Goal: Connect with others: Connect with other users

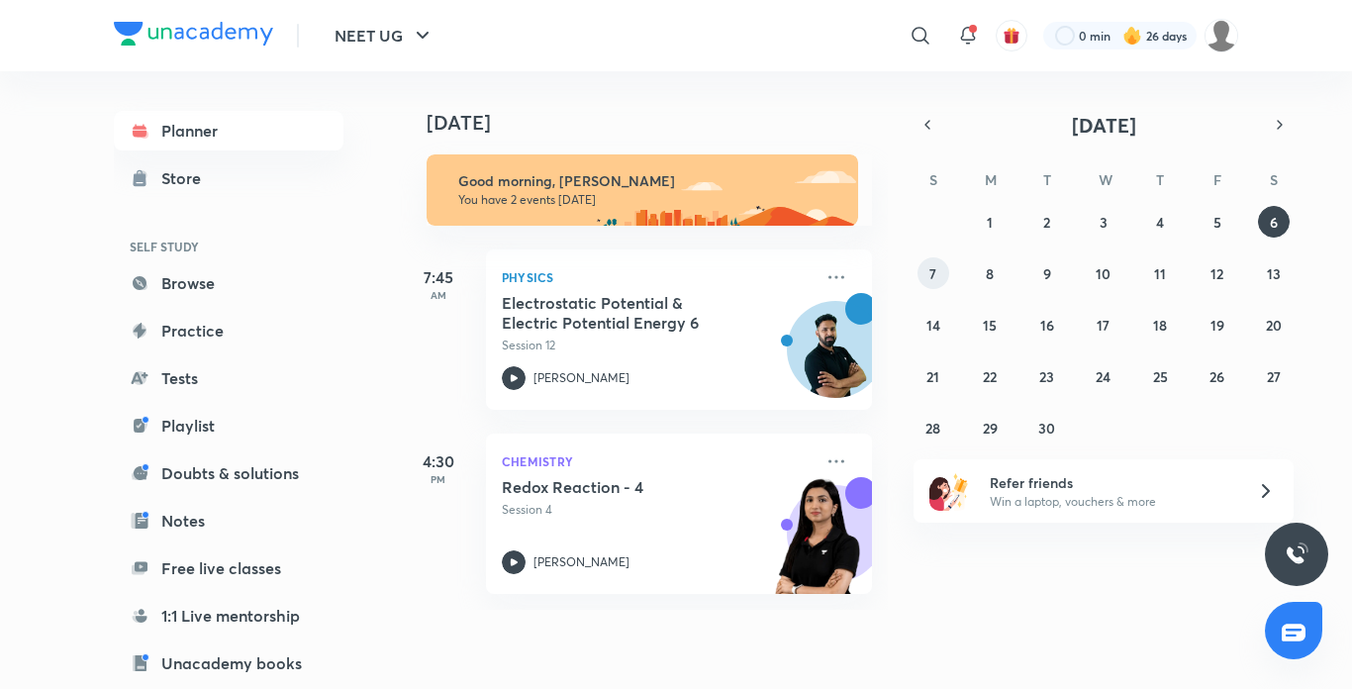
click at [935, 280] on abbr "7" at bounding box center [933, 273] width 7 height 19
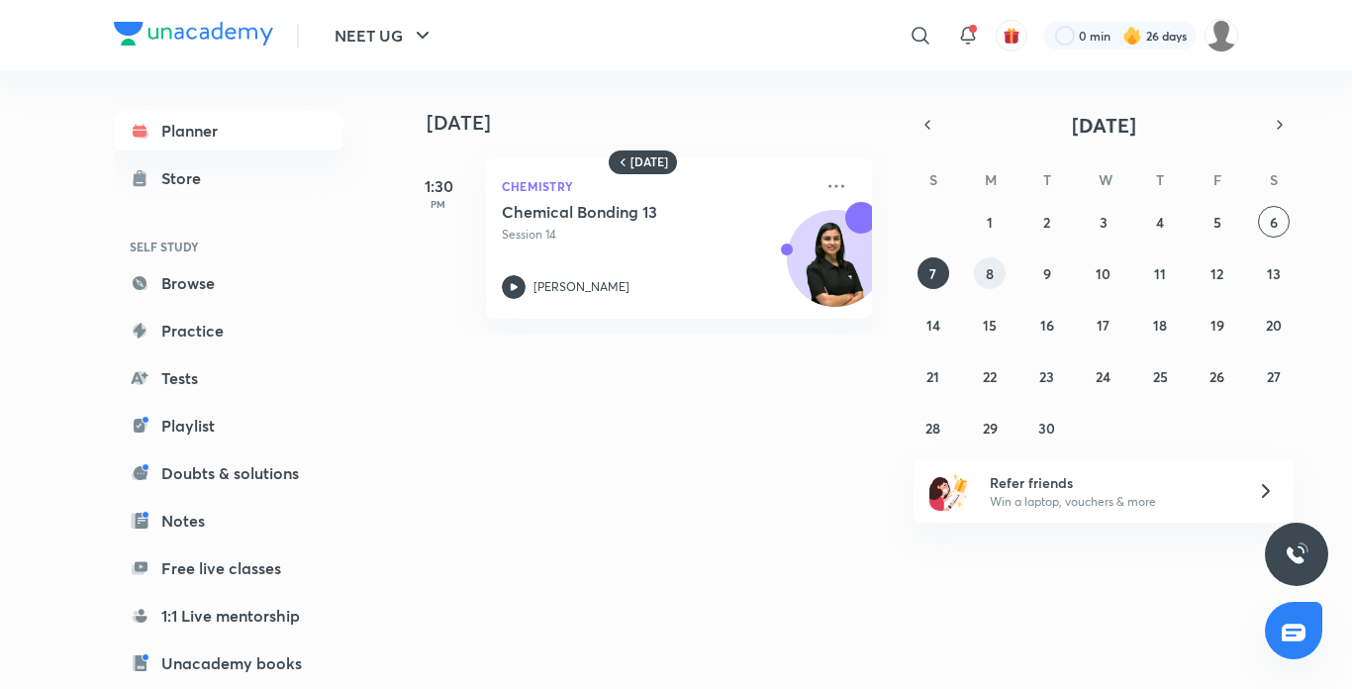
click at [982, 264] on button "8" at bounding box center [990, 273] width 32 height 32
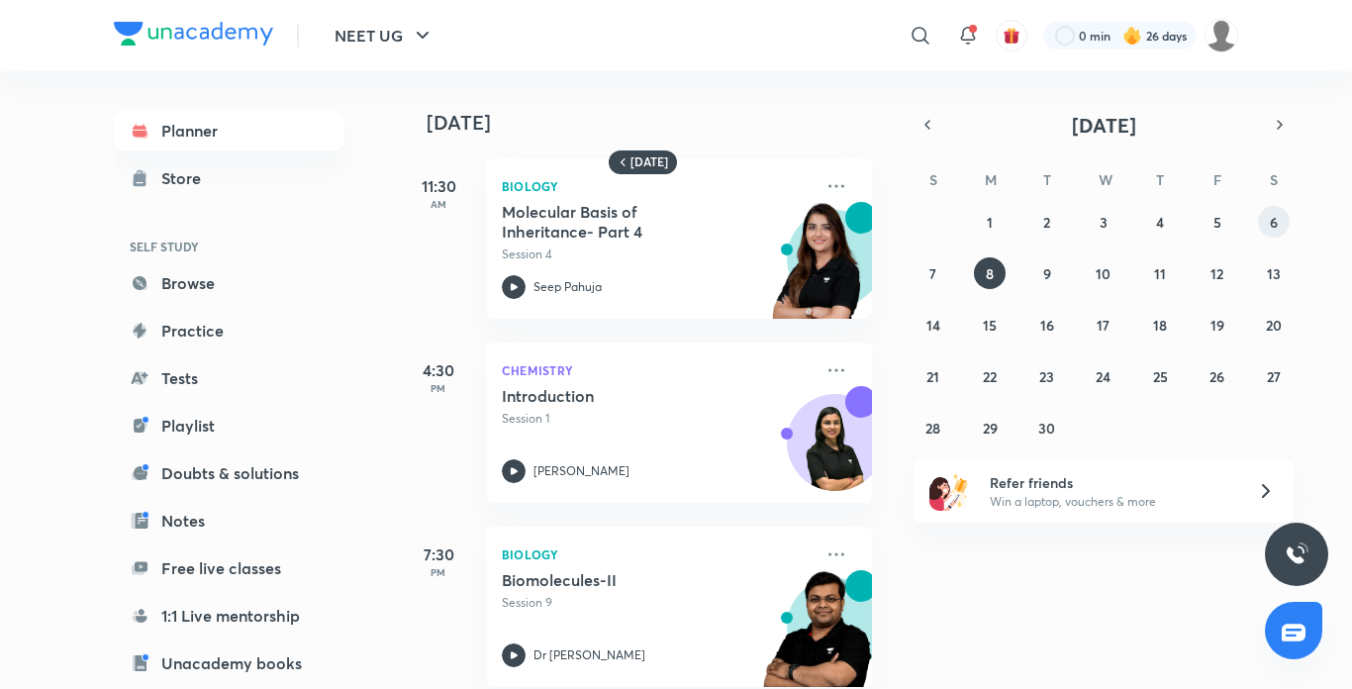
click at [1276, 217] on abbr "6" at bounding box center [1274, 222] width 8 height 19
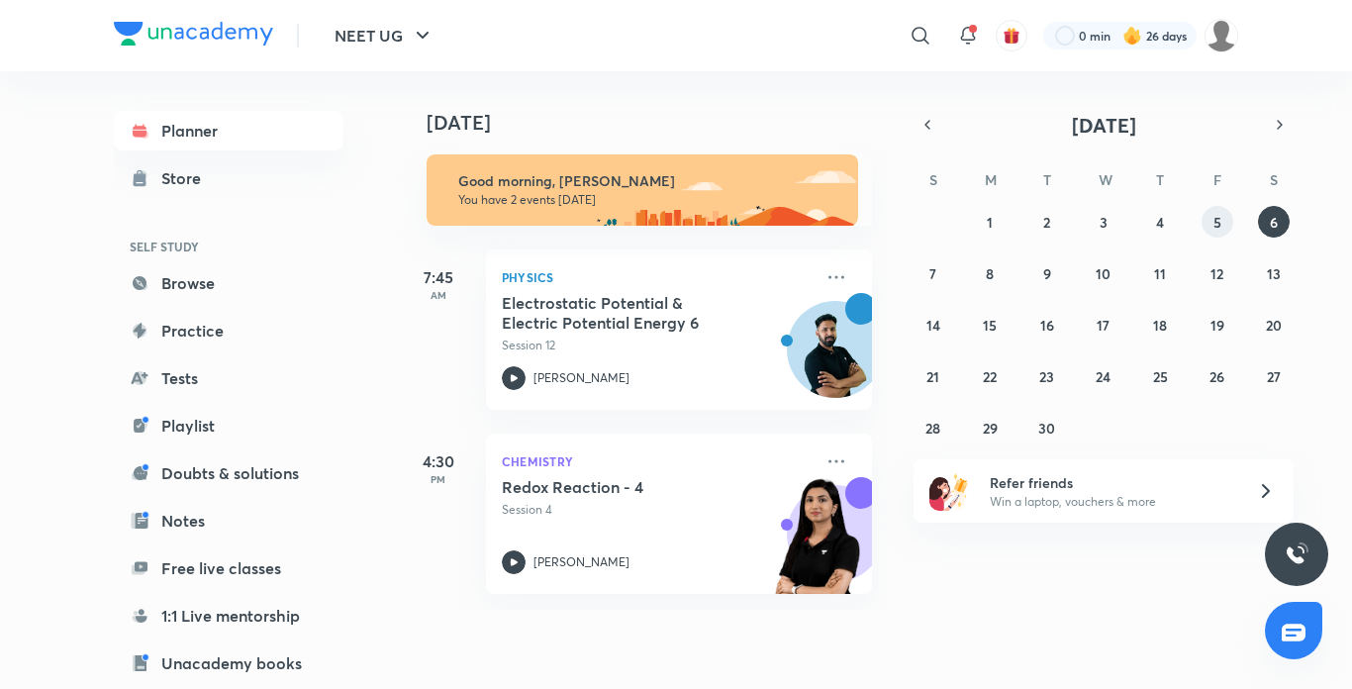
click at [1220, 208] on button "5" at bounding box center [1218, 222] width 32 height 32
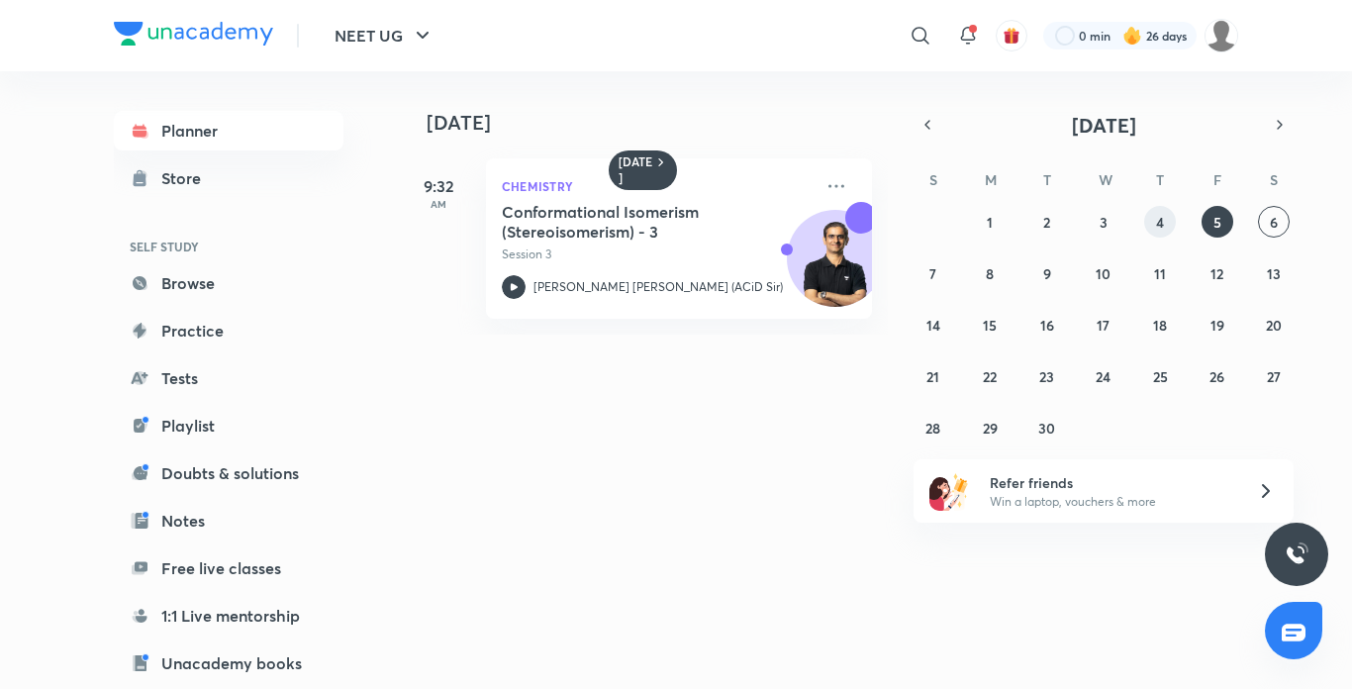
click at [1166, 216] on button "4" at bounding box center [1161, 222] width 32 height 32
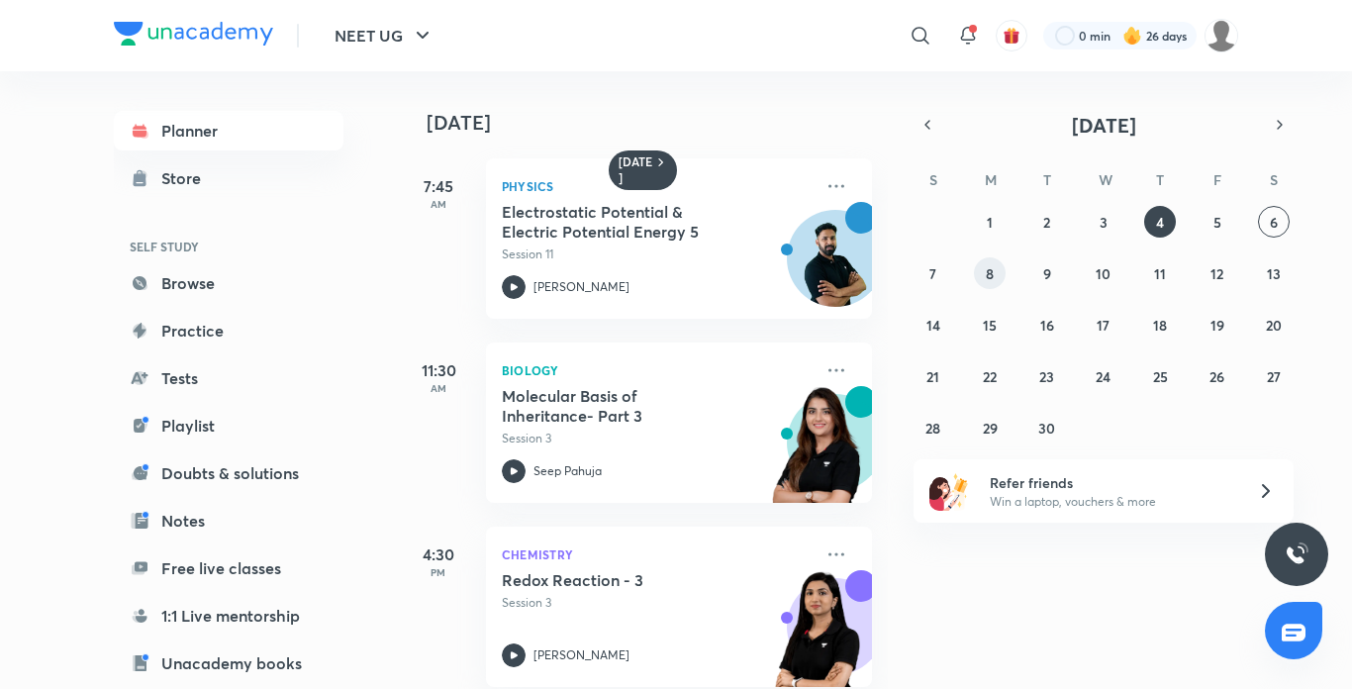
click at [985, 278] on button "8" at bounding box center [990, 273] width 32 height 32
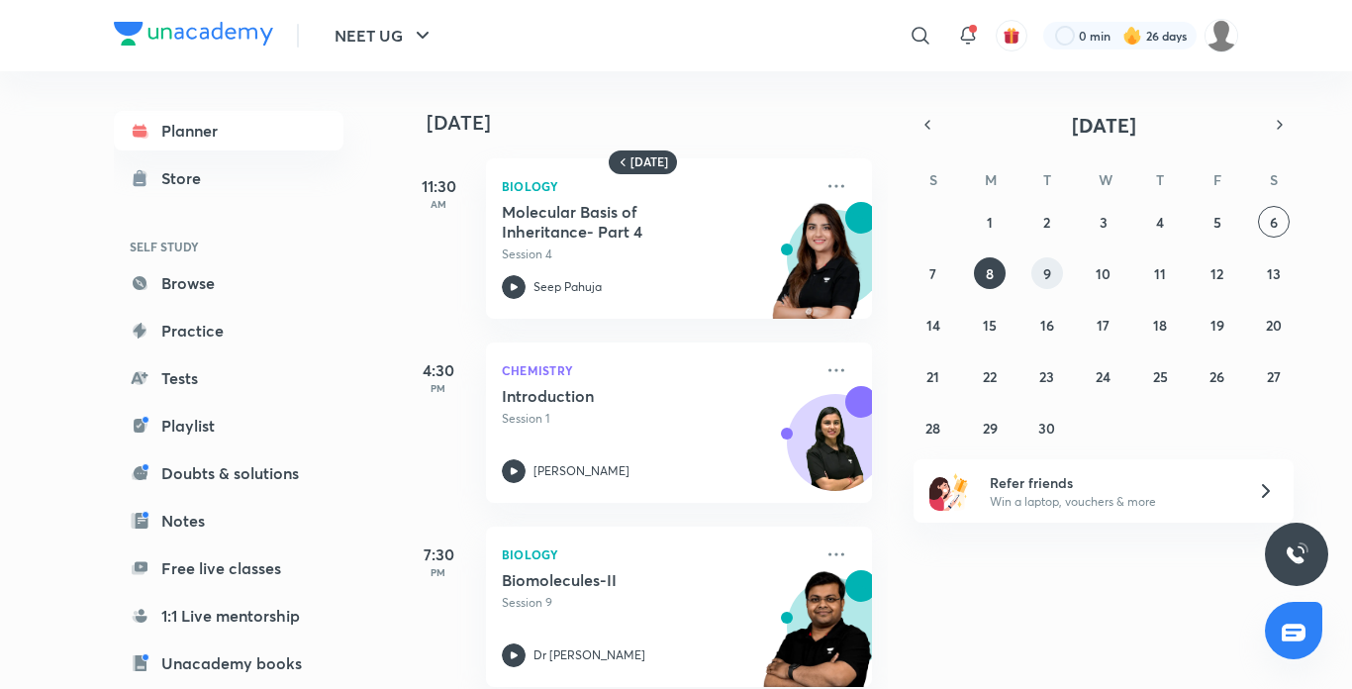
click at [1046, 270] on abbr "9" at bounding box center [1048, 273] width 8 height 19
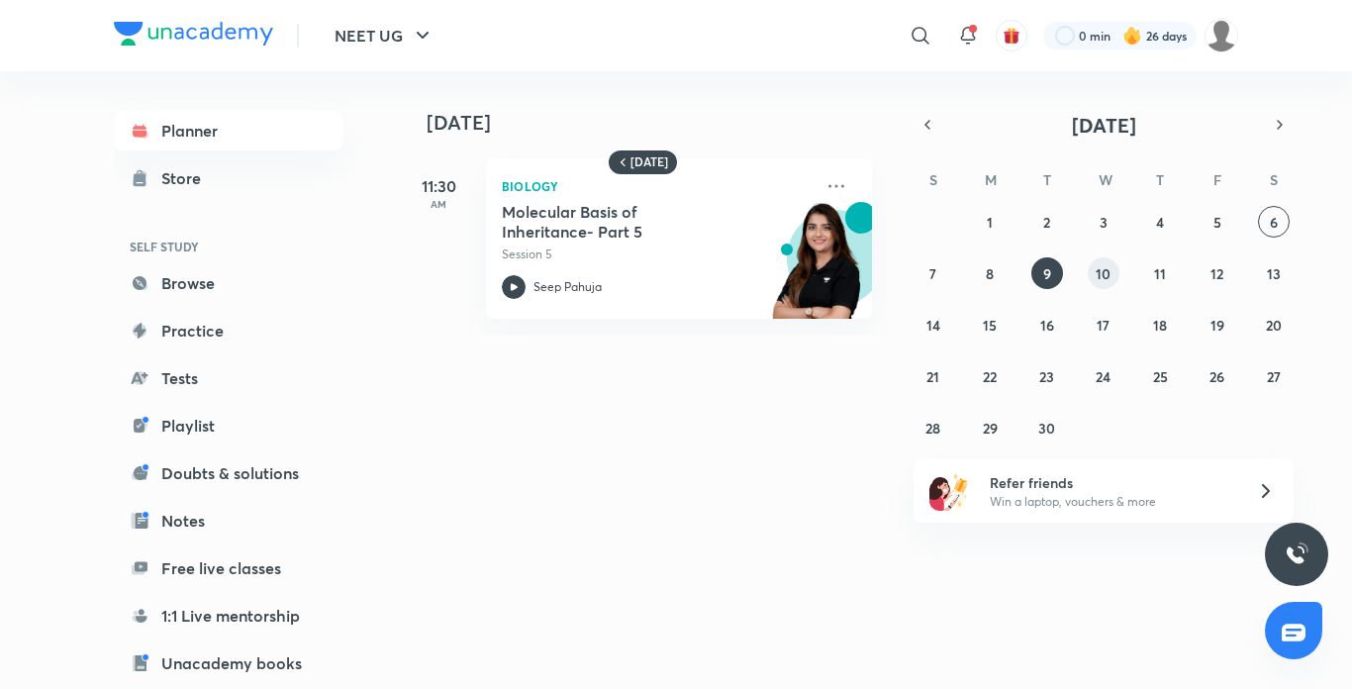
click at [1112, 272] on button "10" at bounding box center [1104, 273] width 32 height 32
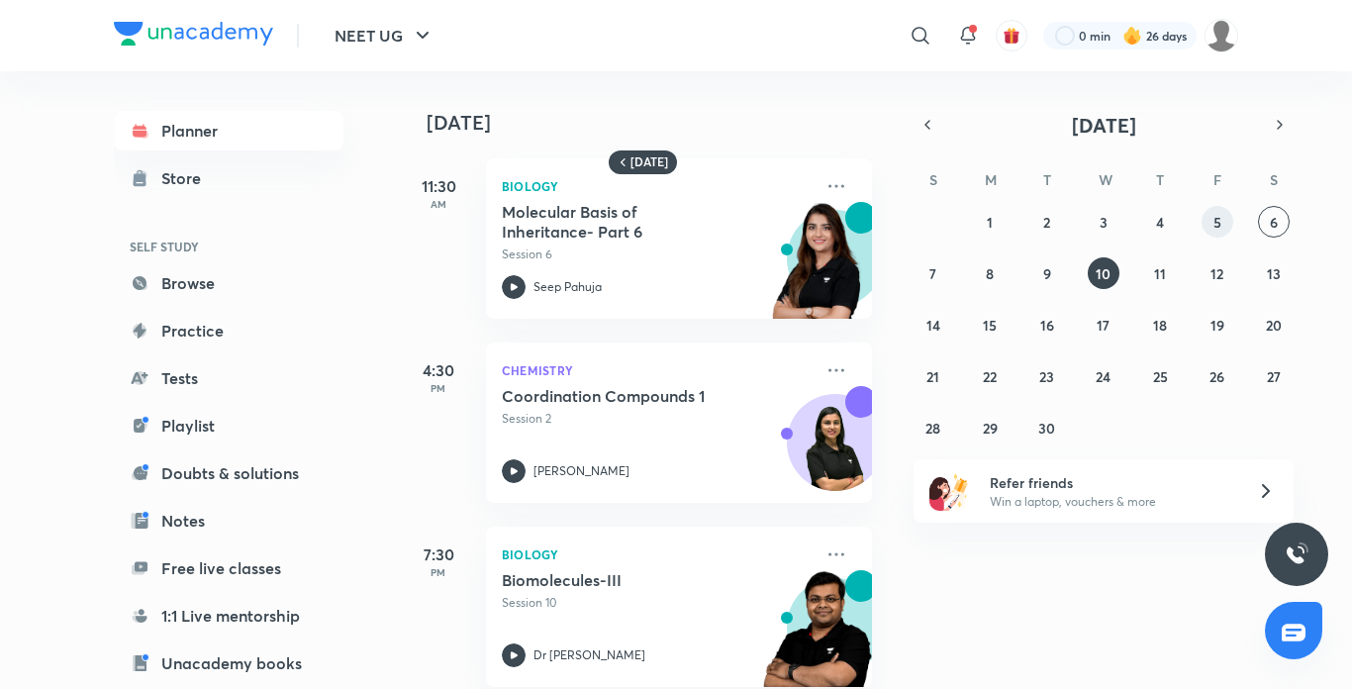
click at [1218, 219] on abbr "5" at bounding box center [1218, 222] width 8 height 19
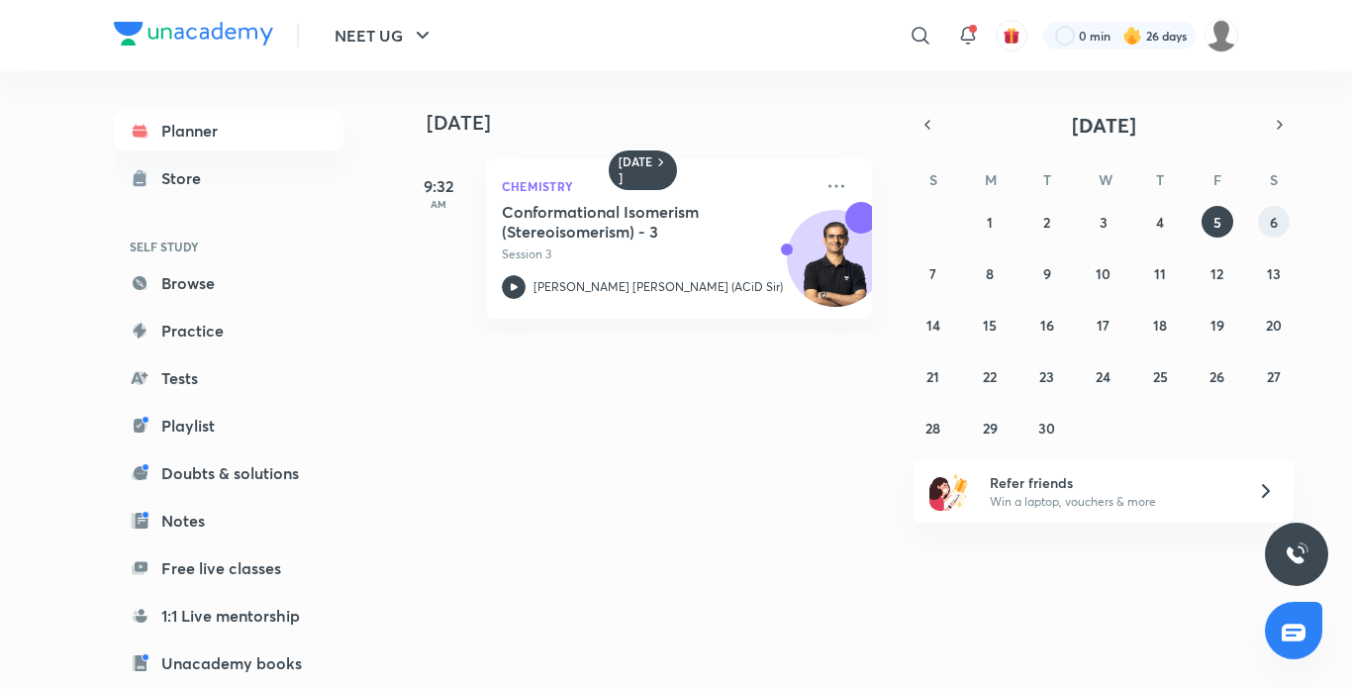
click at [1274, 223] on abbr "6" at bounding box center [1274, 222] width 8 height 19
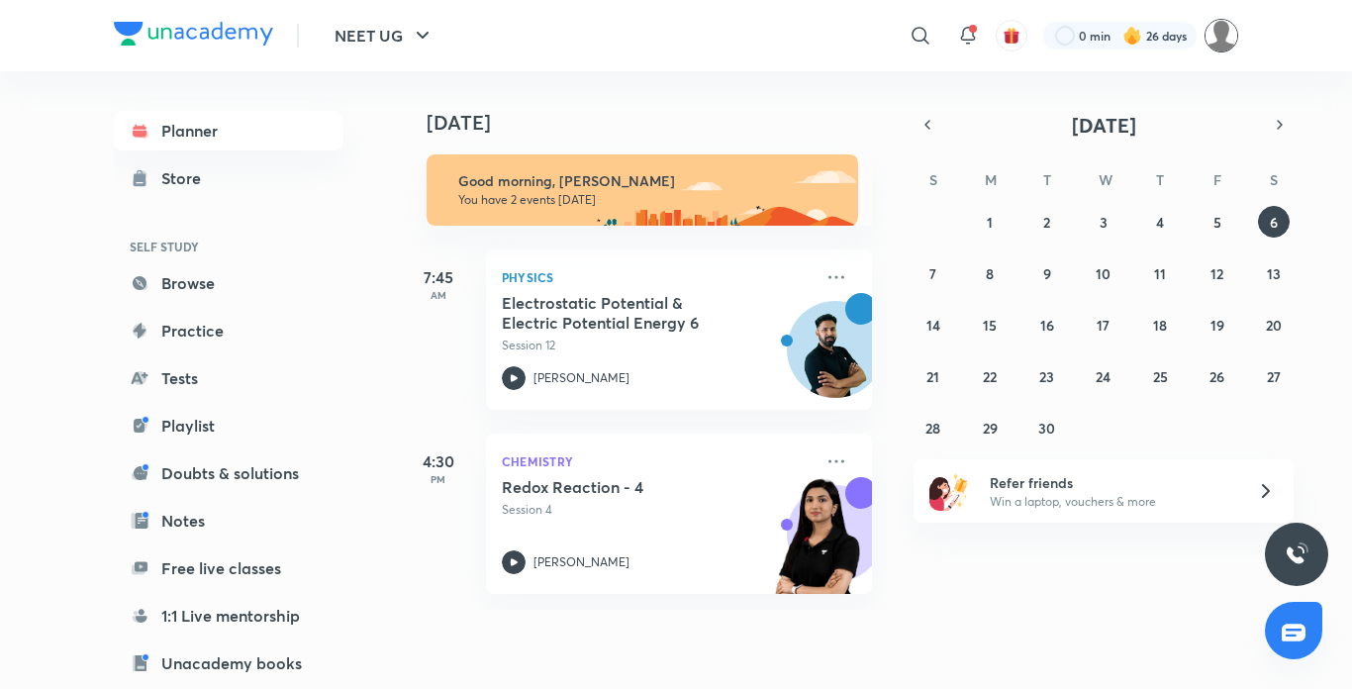
click at [1231, 29] on img at bounding box center [1222, 36] width 34 height 34
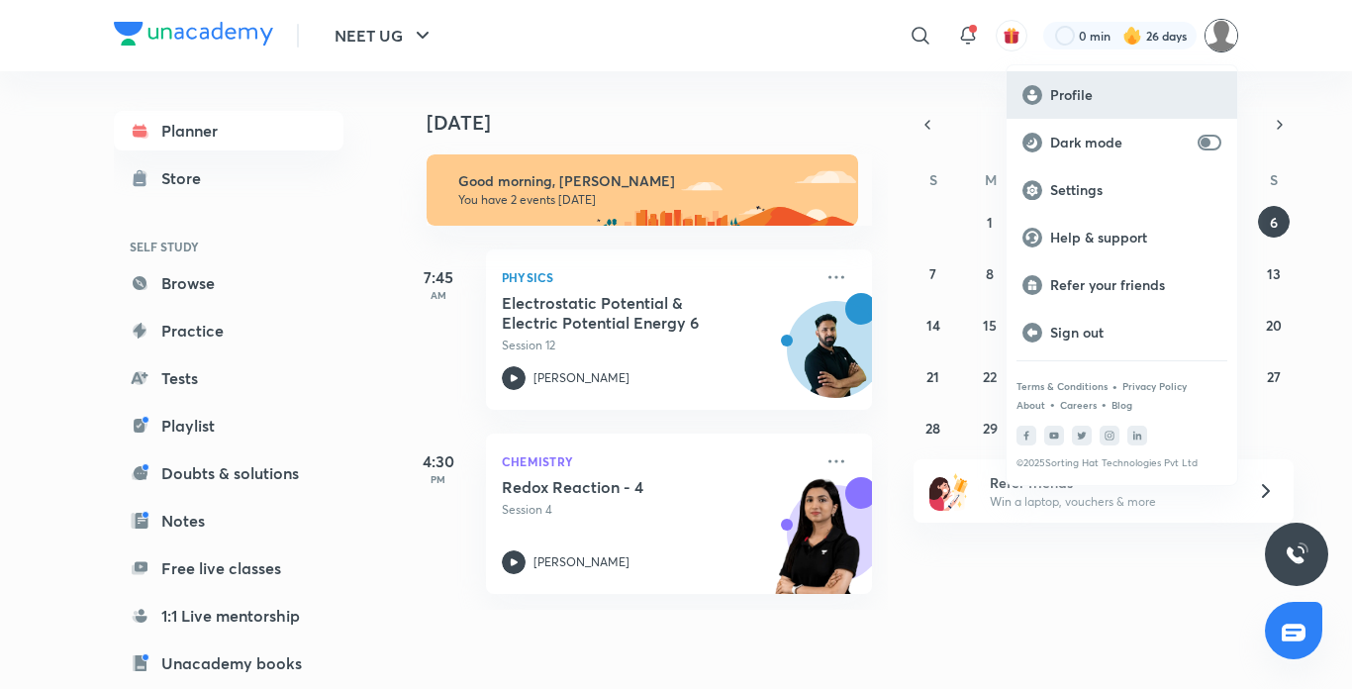
click at [1123, 92] on p "Profile" at bounding box center [1135, 95] width 171 height 18
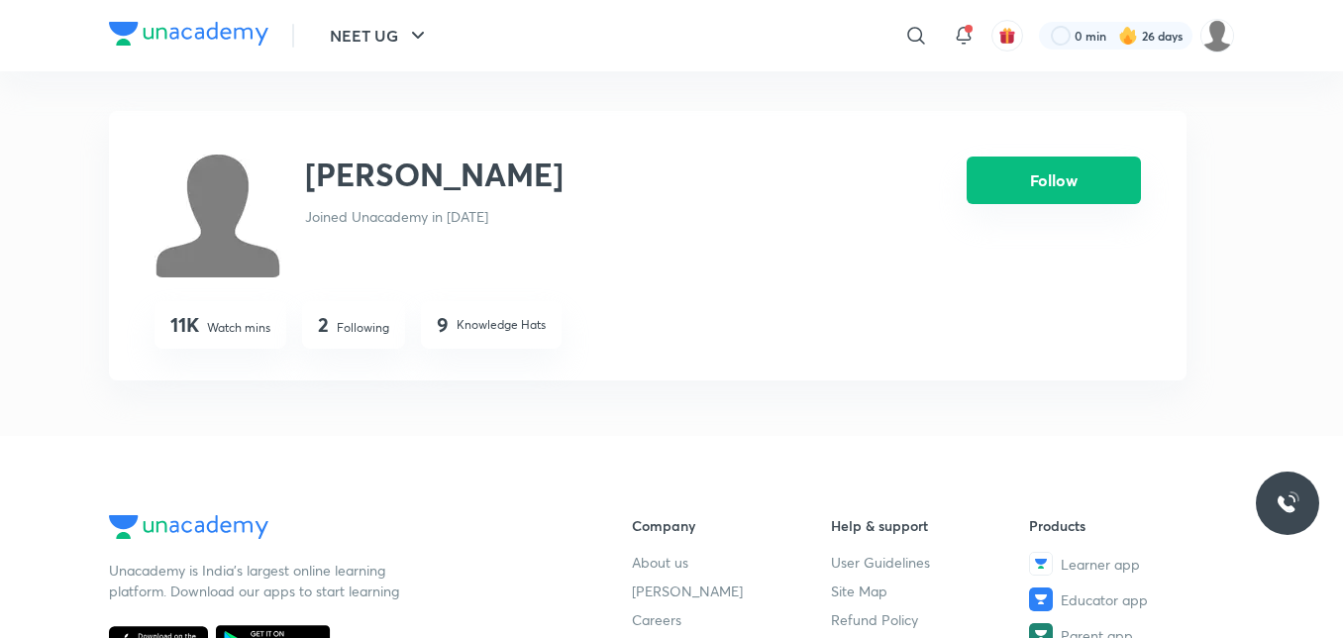
click at [1029, 198] on button "Follow" at bounding box center [1053, 180] width 174 height 48
click at [1075, 199] on button "Follow" at bounding box center [1053, 180] width 174 height 48
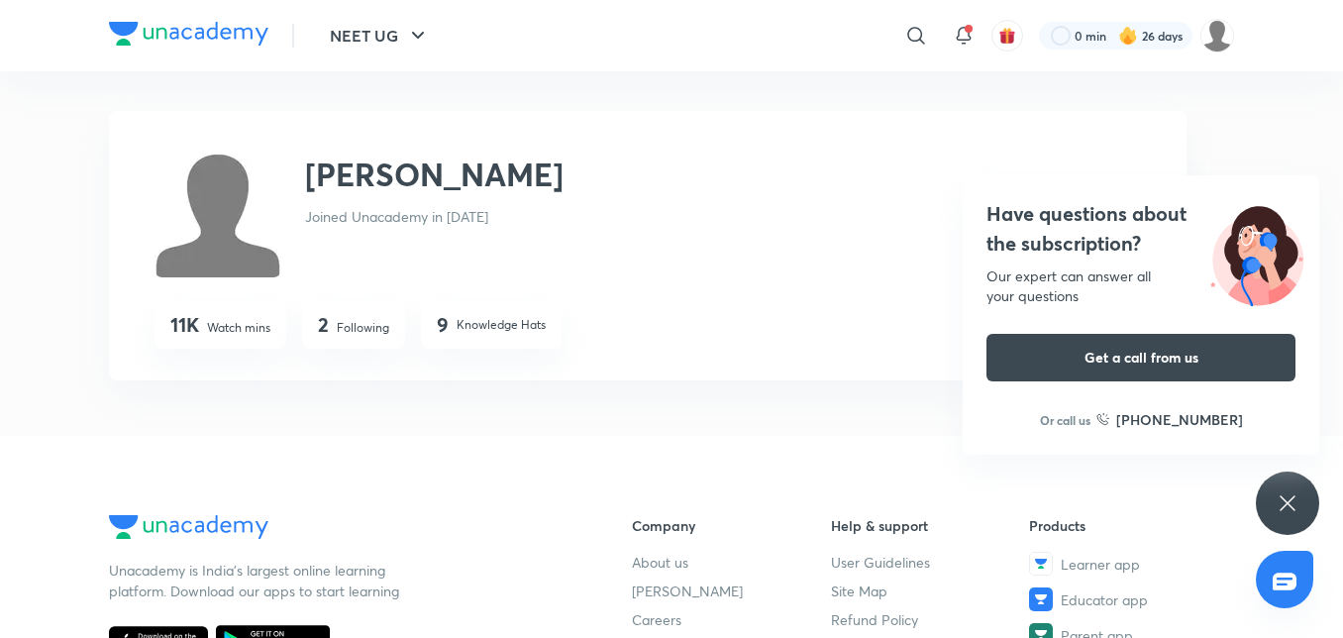
click at [1281, 495] on icon at bounding box center [1287, 503] width 24 height 24
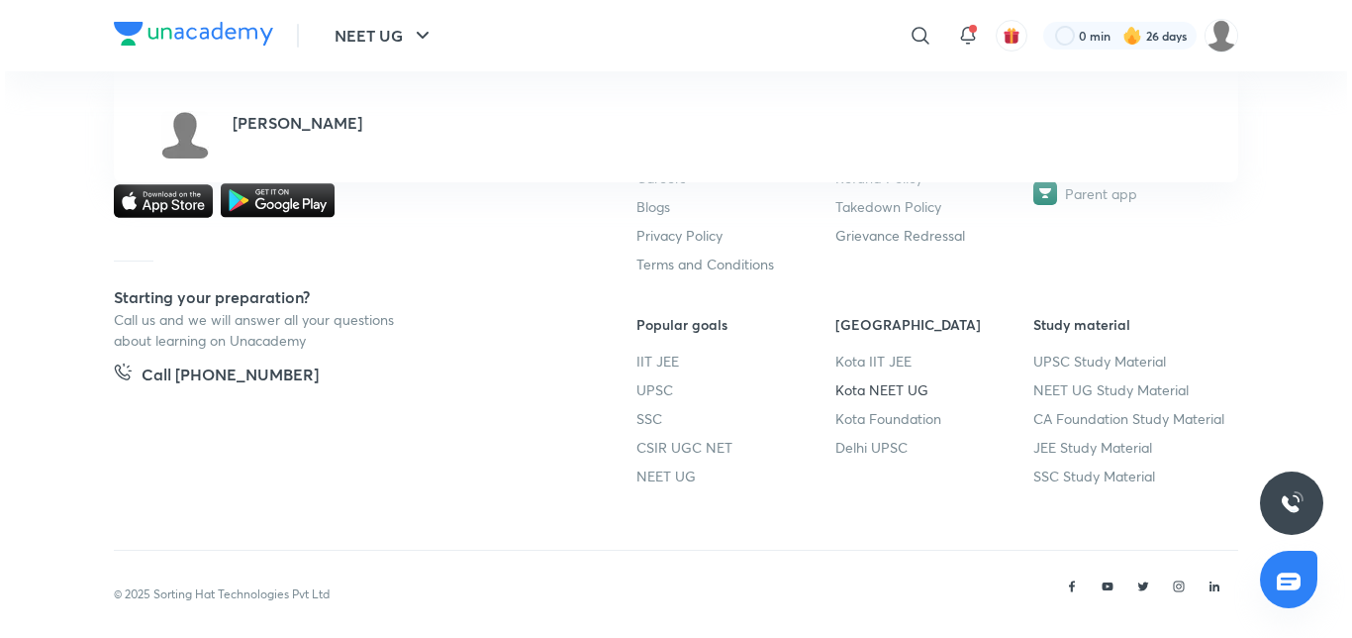
scroll to position [457, 0]
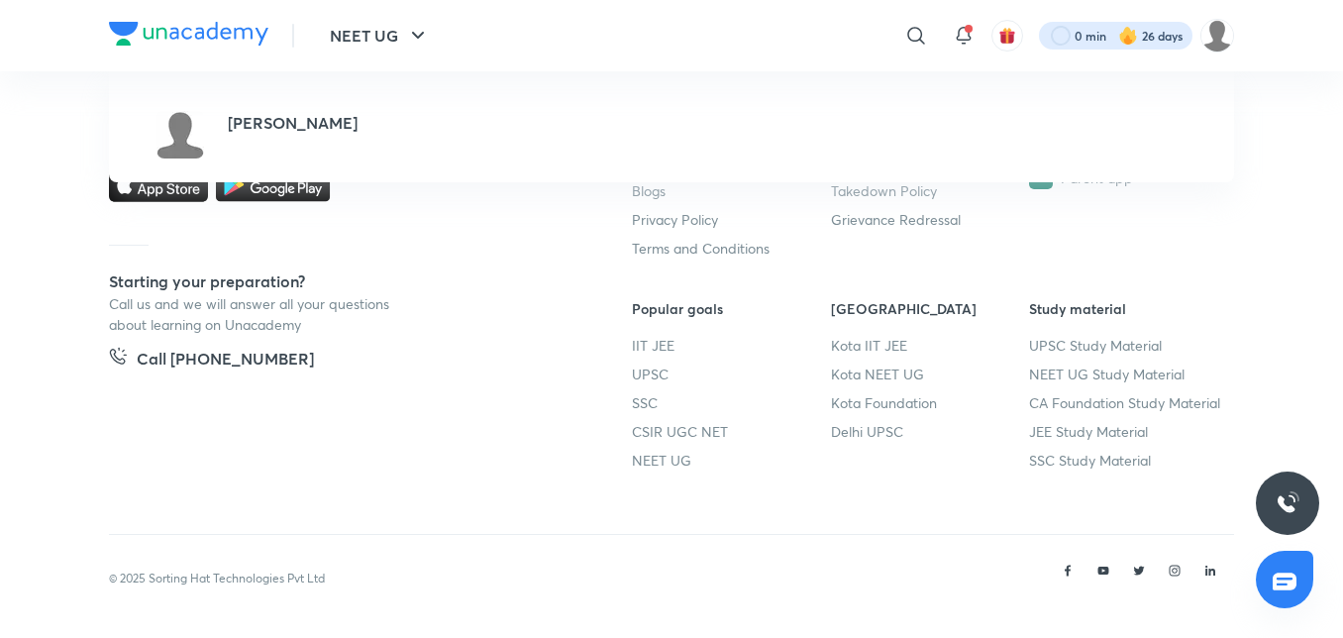
click at [1172, 37] on div at bounding box center [1115, 36] width 153 height 28
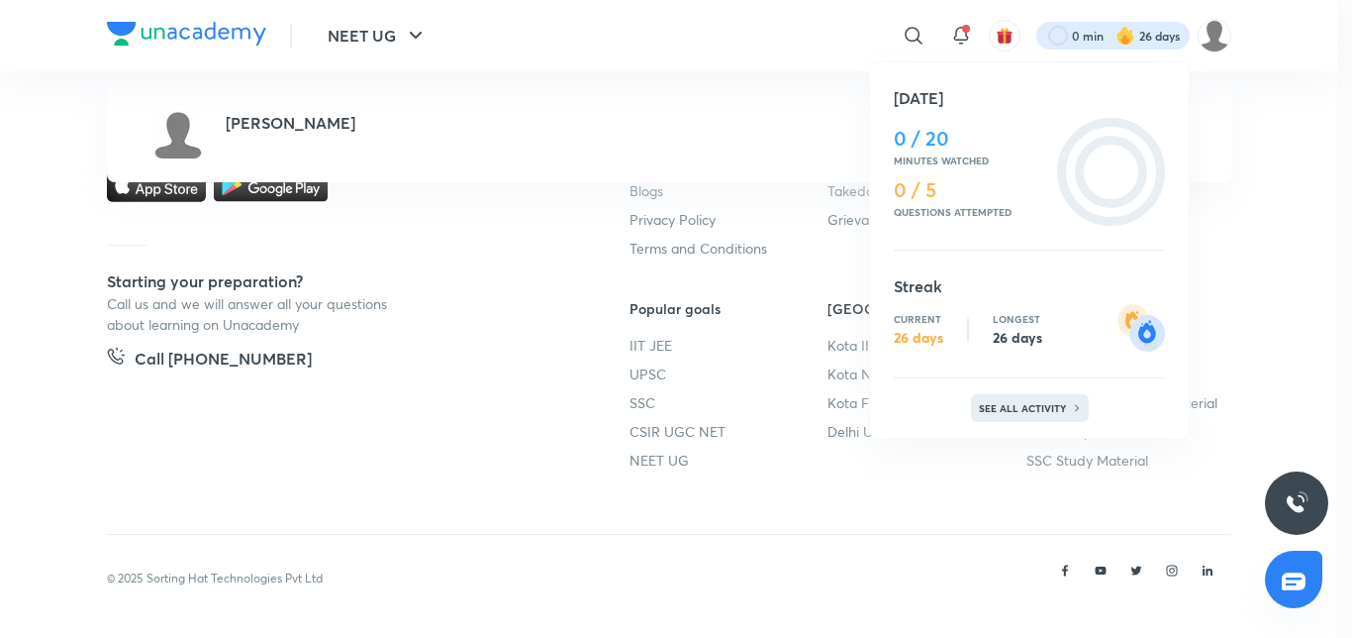
click at [1066, 405] on p "See all activity" at bounding box center [1025, 408] width 92 height 12
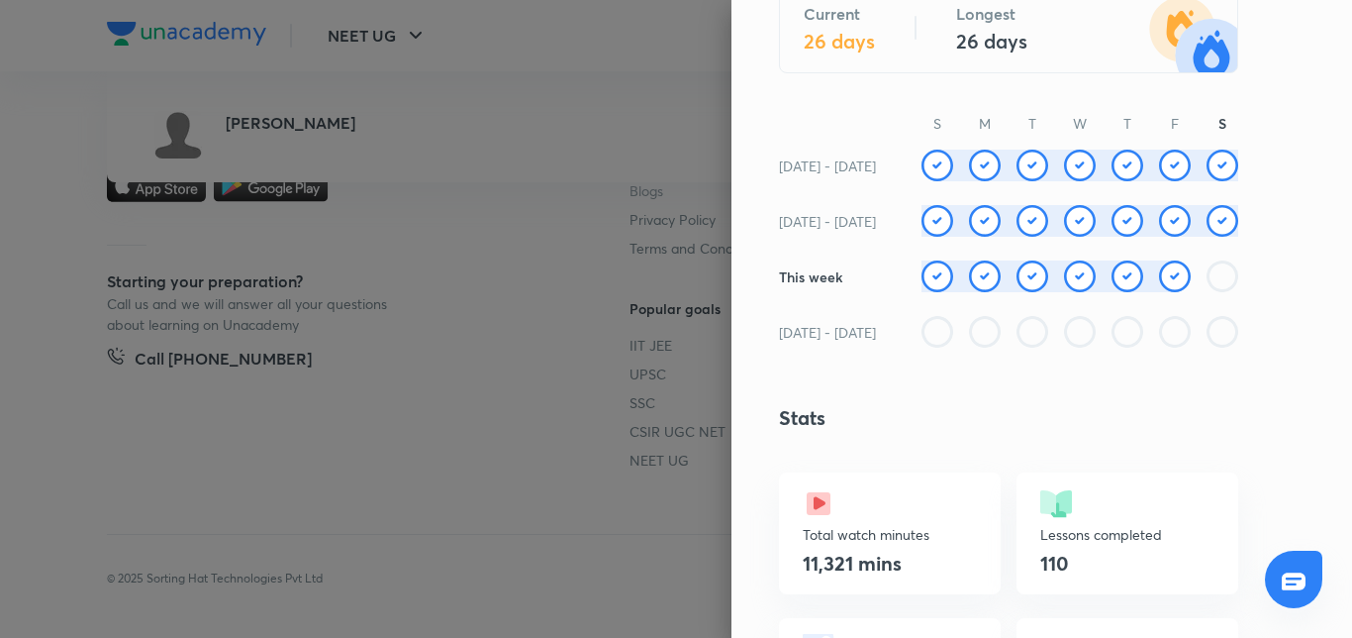
scroll to position [495, 0]
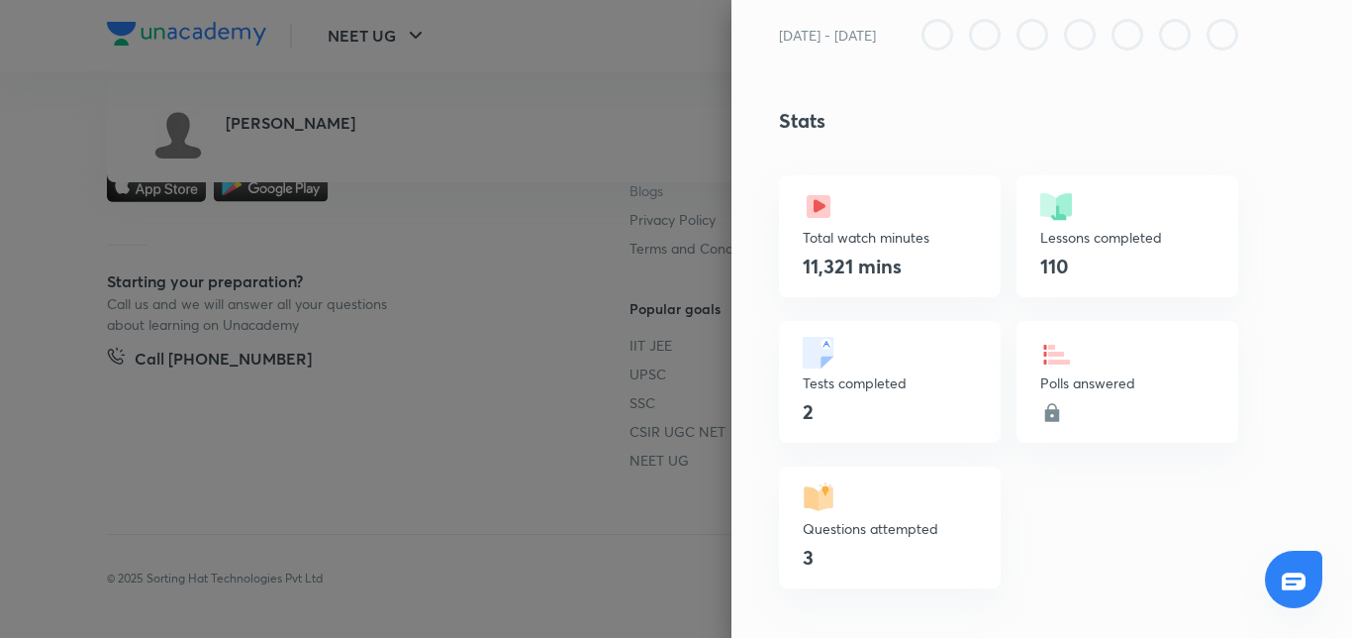
click at [1046, 416] on icon at bounding box center [1053, 412] width 14 height 18
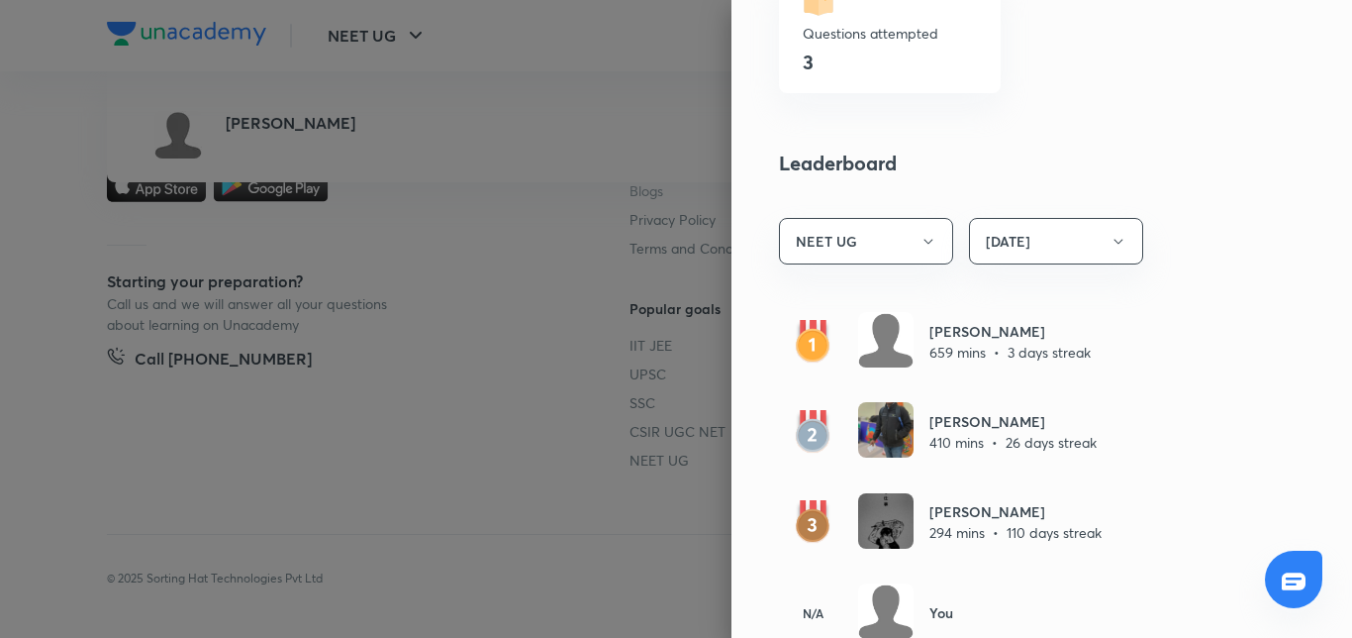
scroll to position [1188, 0]
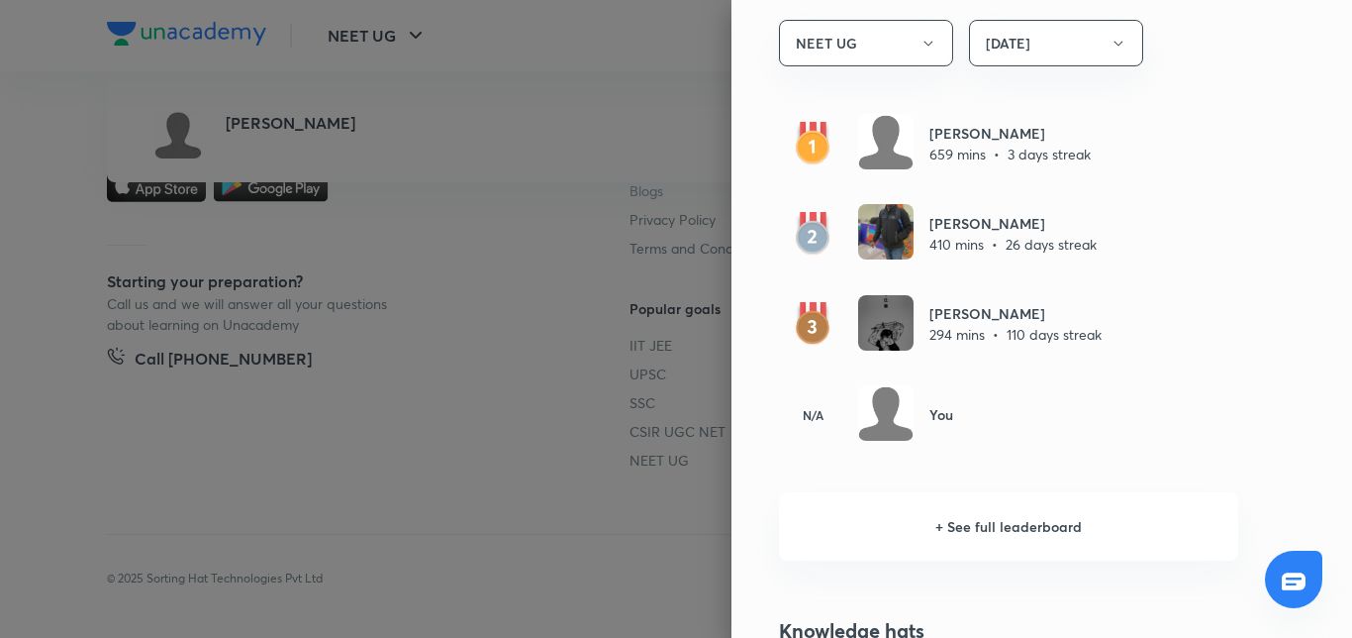
click at [967, 420] on div "N/A You" at bounding box center [1008, 414] width 459 height 58
click at [936, 523] on h6 "+ See full leaderboard" at bounding box center [1008, 526] width 459 height 68
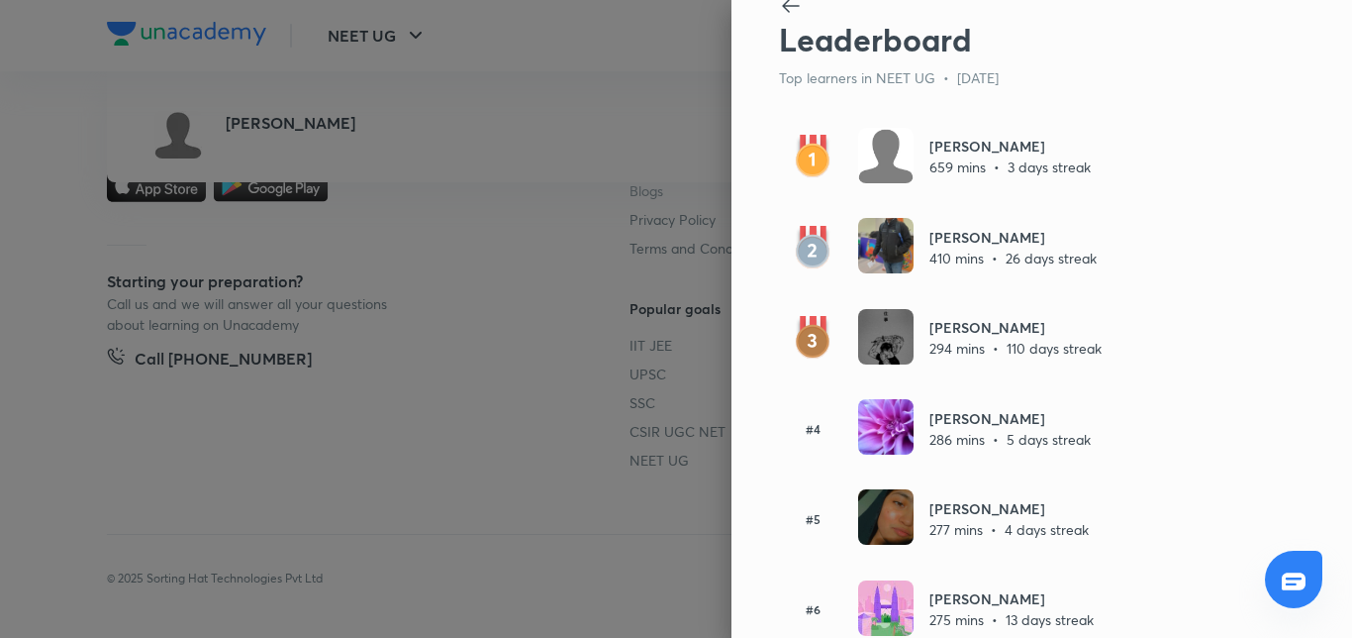
scroll to position [0, 0]
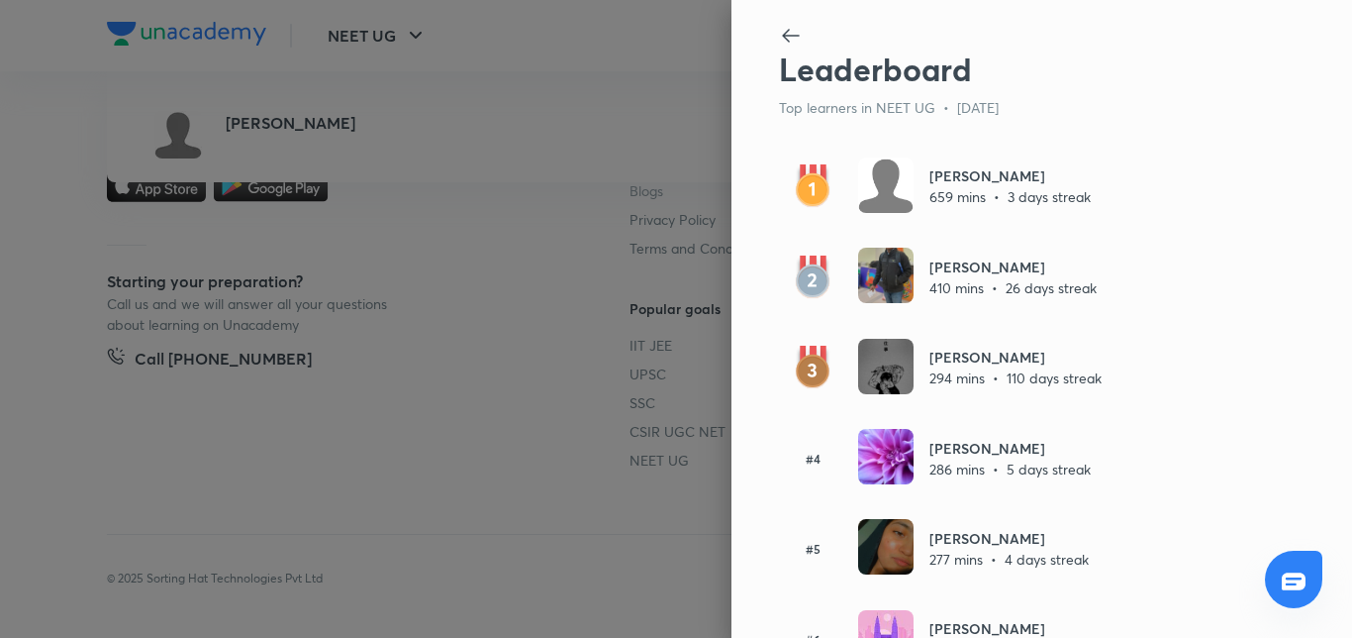
click at [779, 34] on icon at bounding box center [791, 36] width 24 height 24
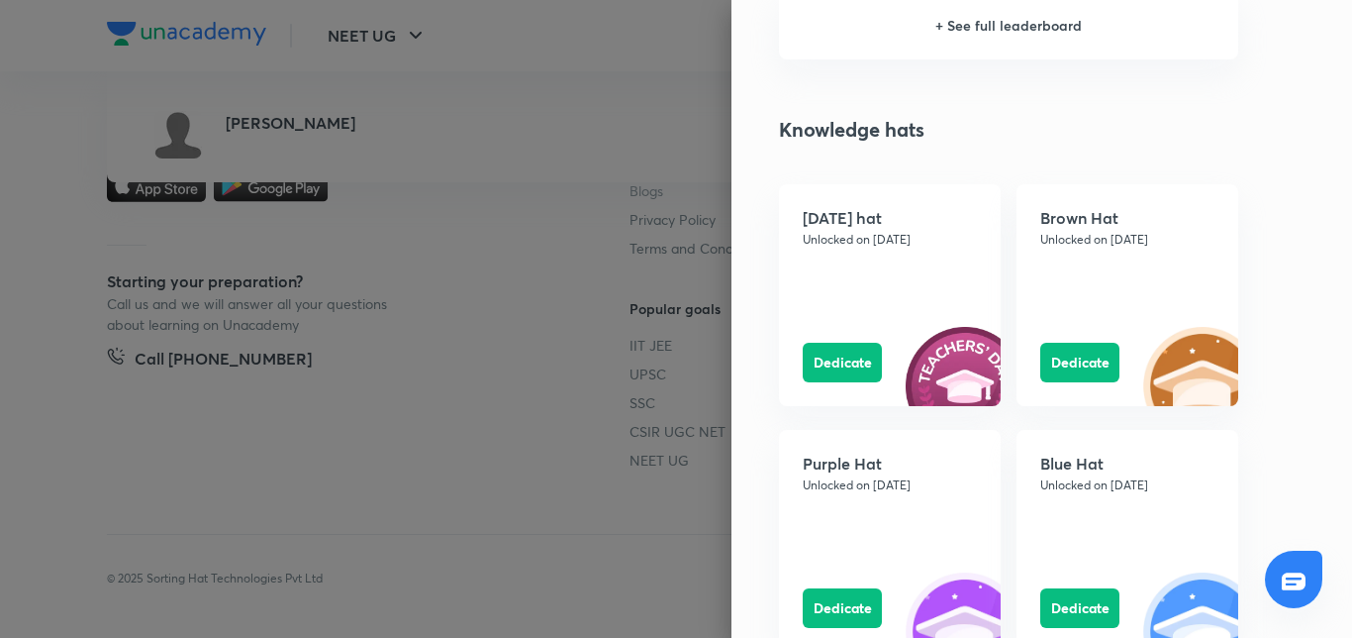
scroll to position [1683, 0]
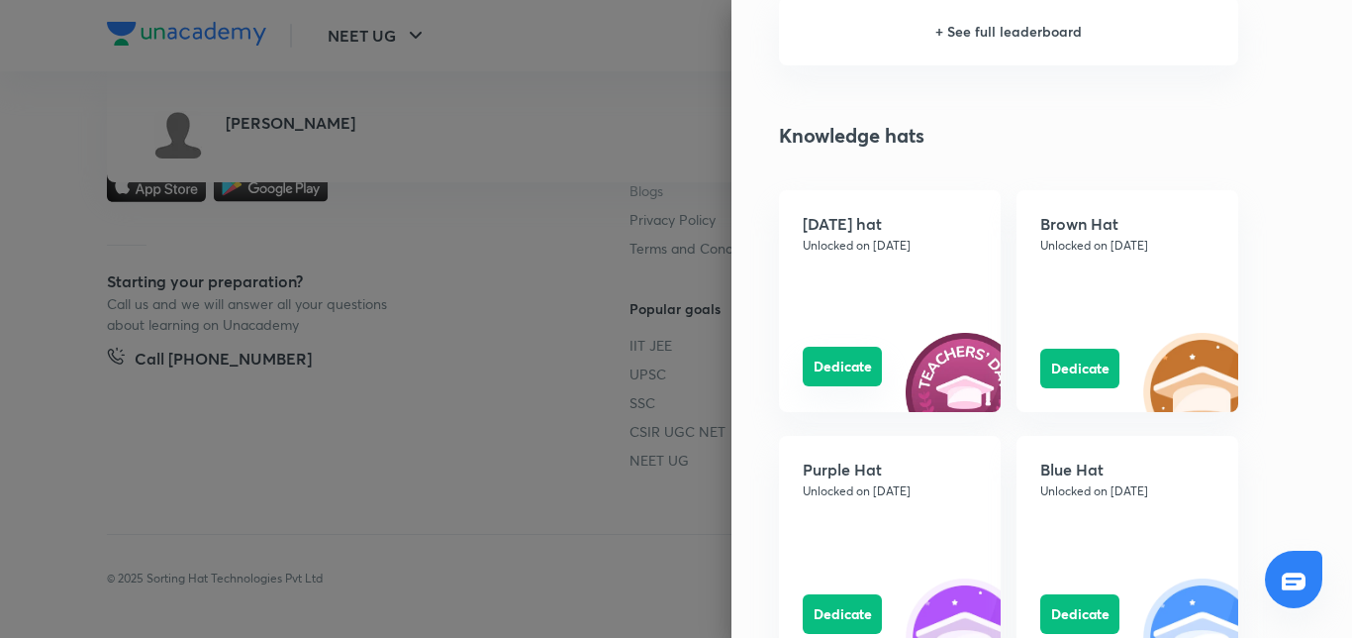
click at [823, 372] on button "Dedicate" at bounding box center [842, 367] width 79 height 40
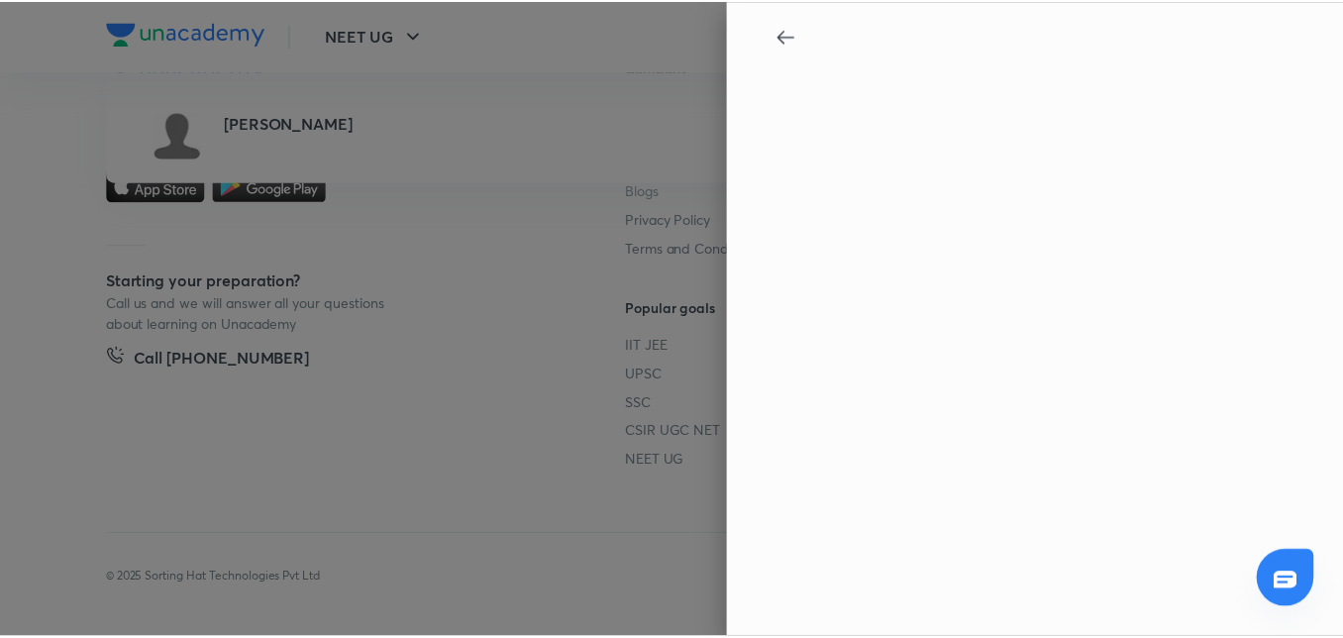
scroll to position [0, 0]
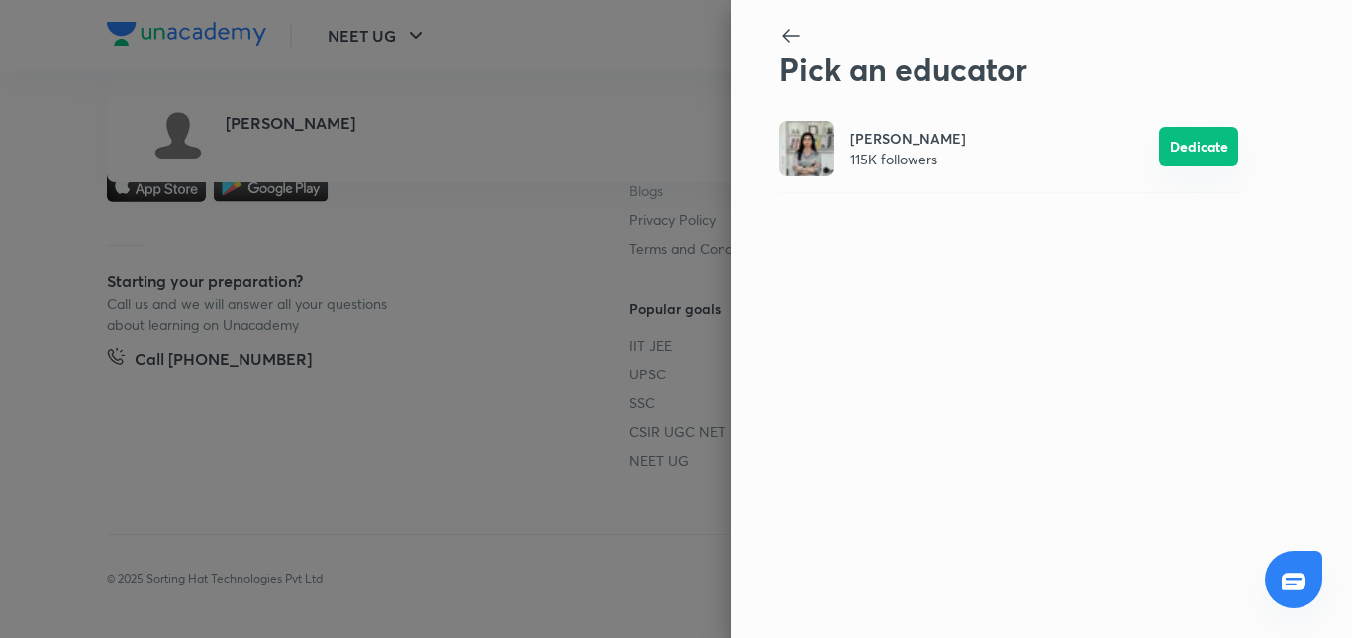
click at [1200, 154] on button "Dedicate" at bounding box center [1198, 147] width 79 height 40
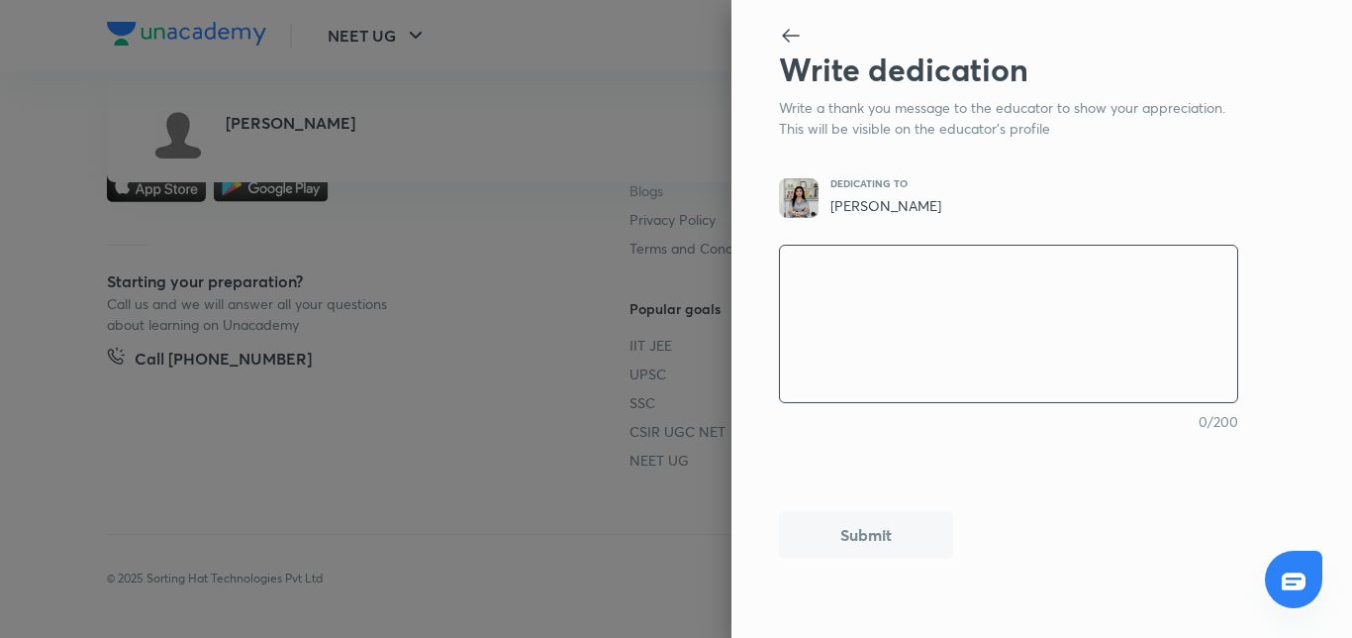
click at [797, 274] on textarea at bounding box center [1008, 324] width 457 height 163
click at [788, 35] on icon at bounding box center [791, 36] width 24 height 24
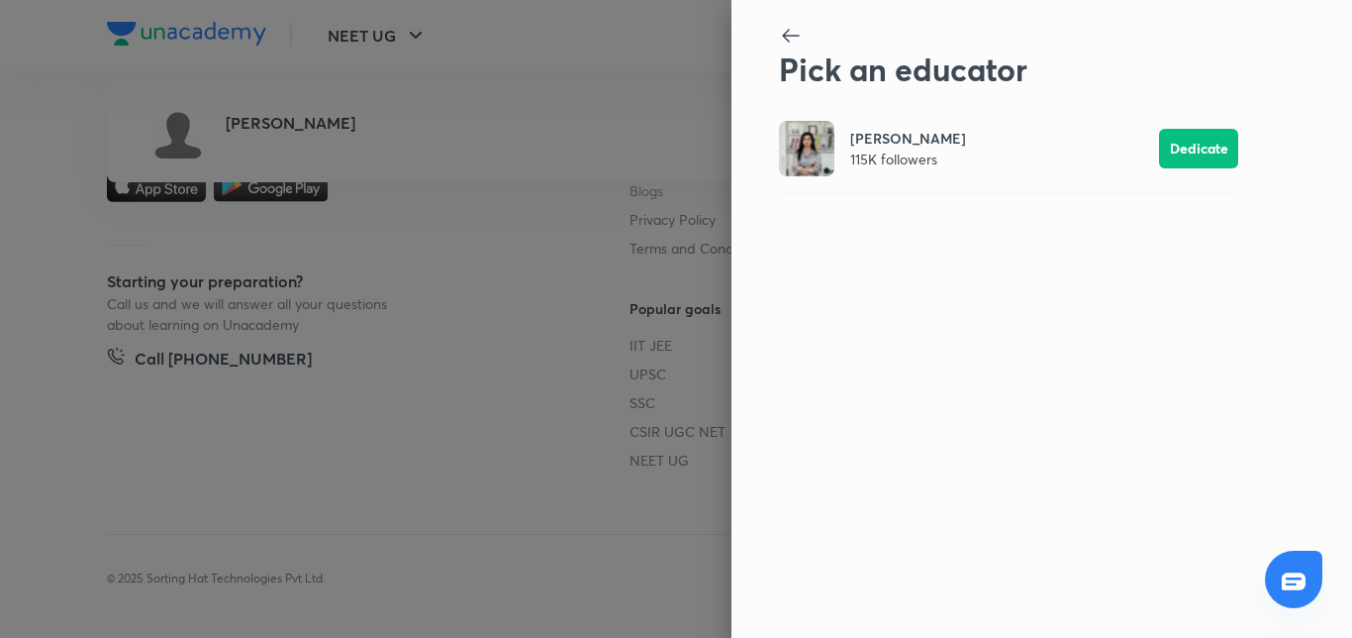
click at [788, 35] on icon at bounding box center [791, 36] width 24 height 24
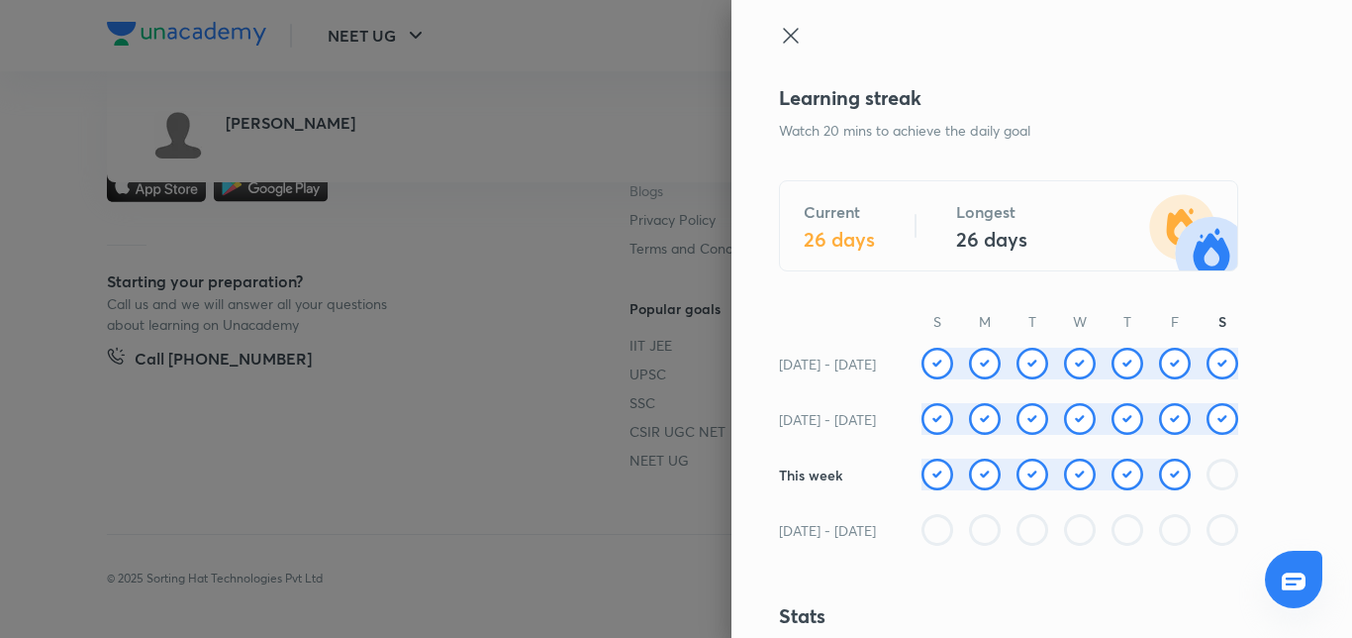
click at [779, 39] on icon at bounding box center [791, 36] width 24 height 24
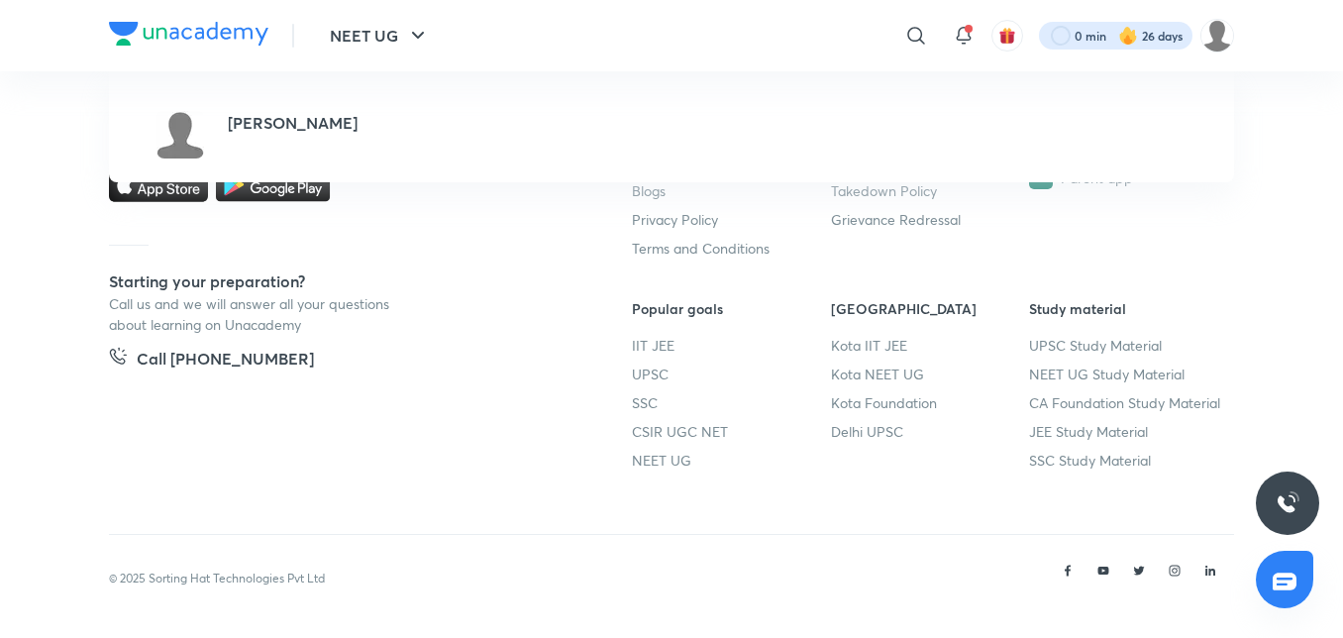
click at [1051, 35] on div at bounding box center [1115, 36] width 153 height 28
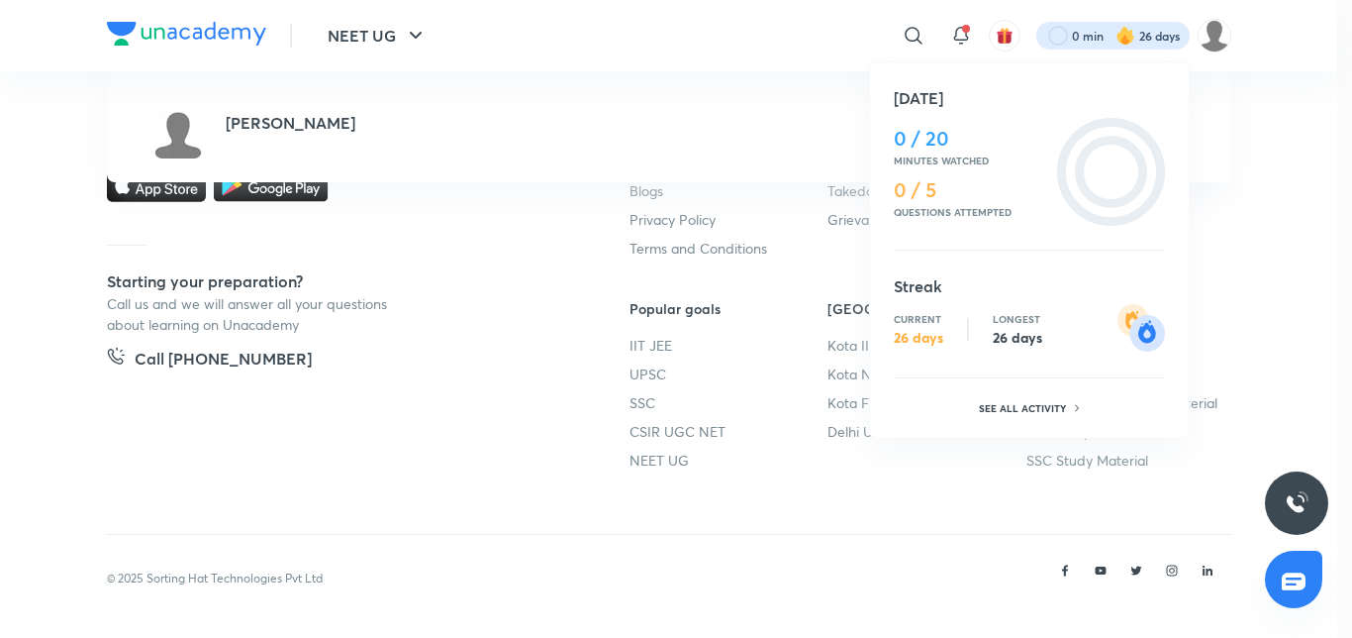
click at [1351, 195] on div at bounding box center [676, 319] width 1352 height 638
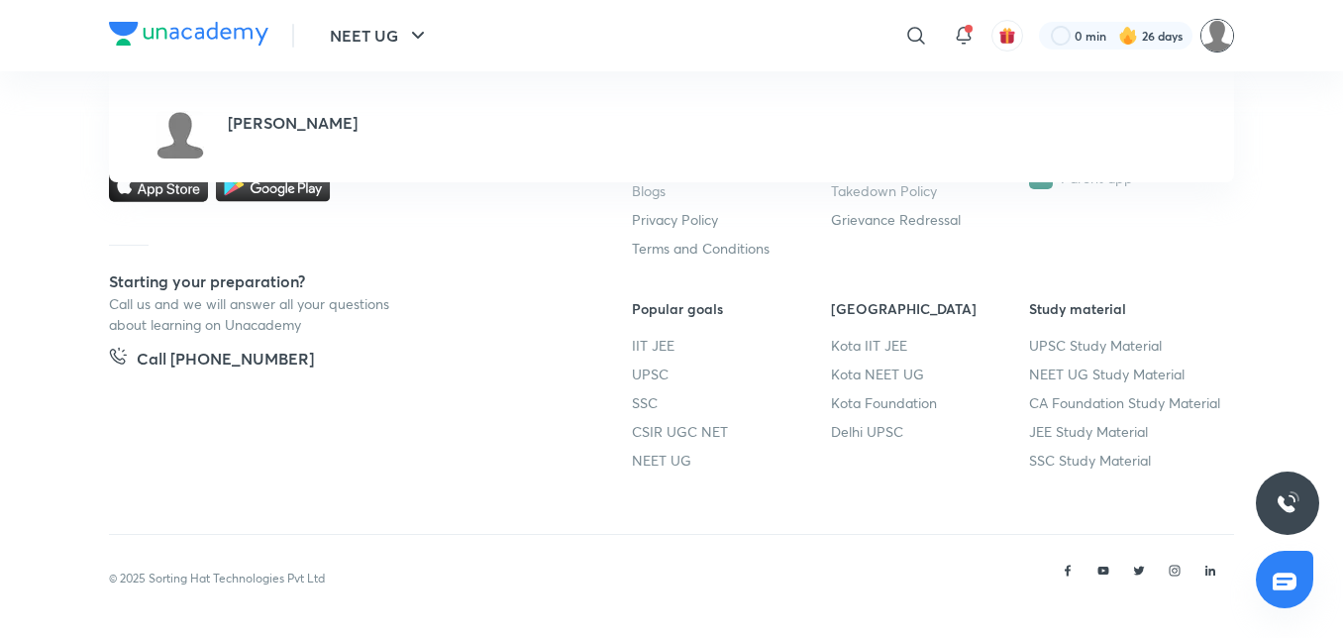
click at [1210, 41] on img at bounding box center [1217, 36] width 34 height 34
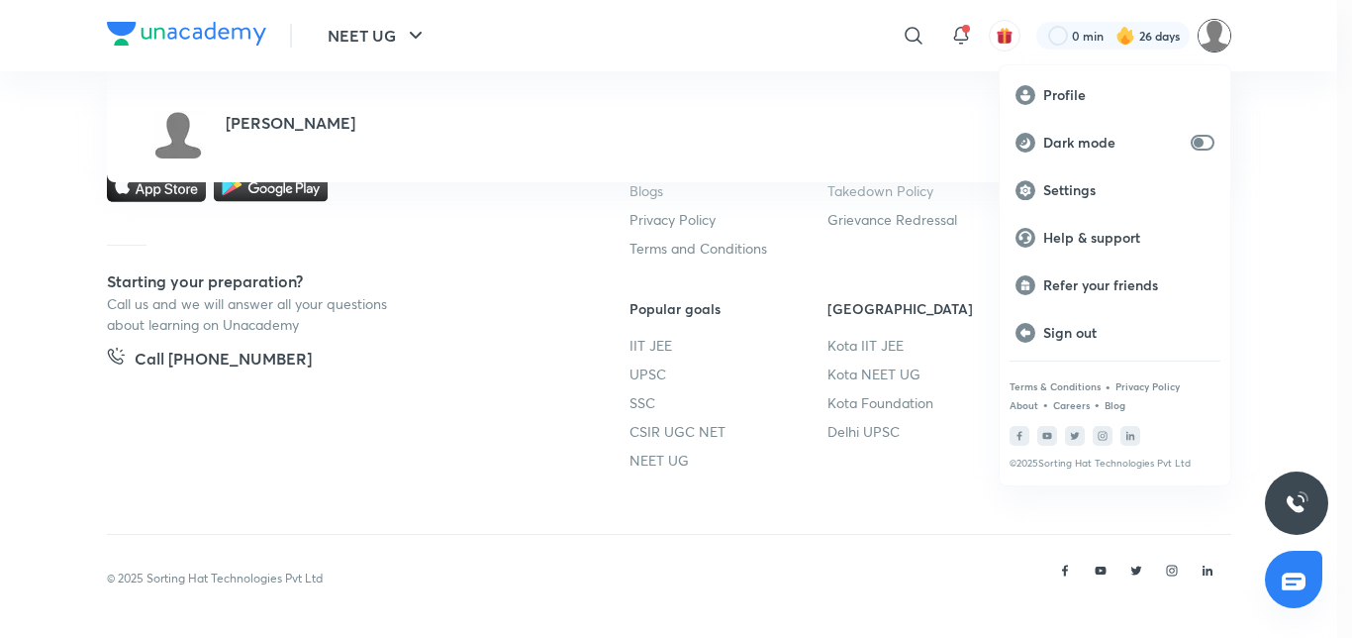
click at [912, 87] on div at bounding box center [676, 319] width 1352 height 638
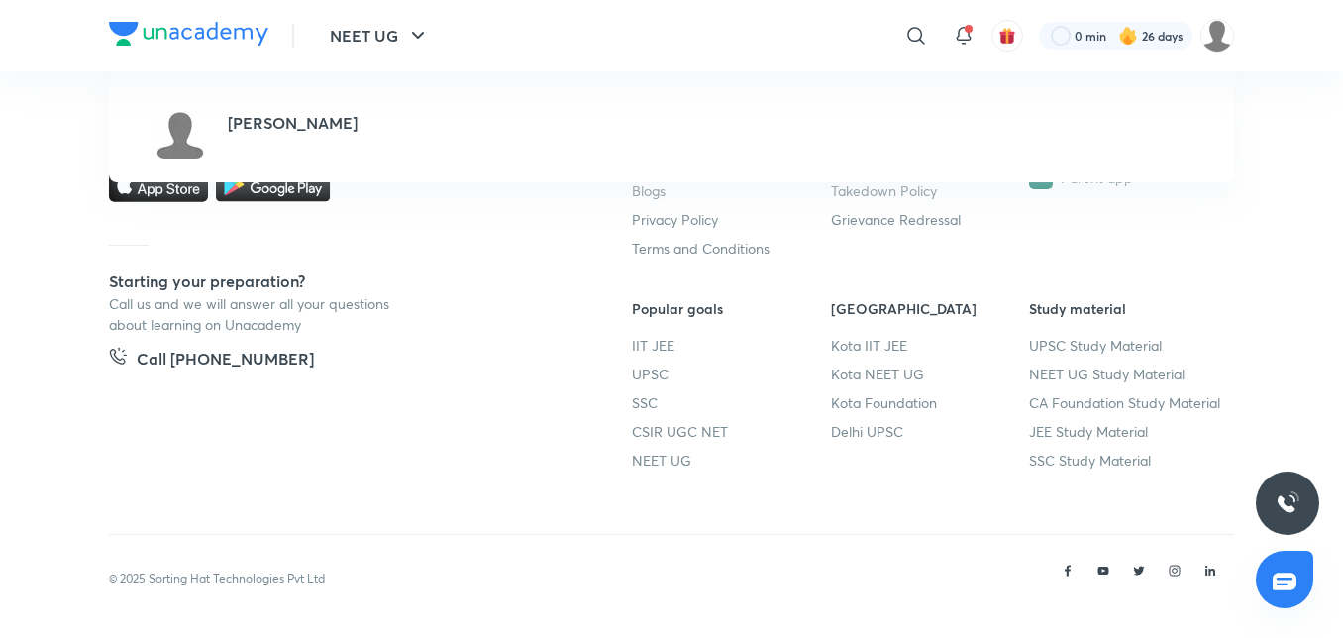
click at [993, 36] on button "button" at bounding box center [1007, 36] width 32 height 32
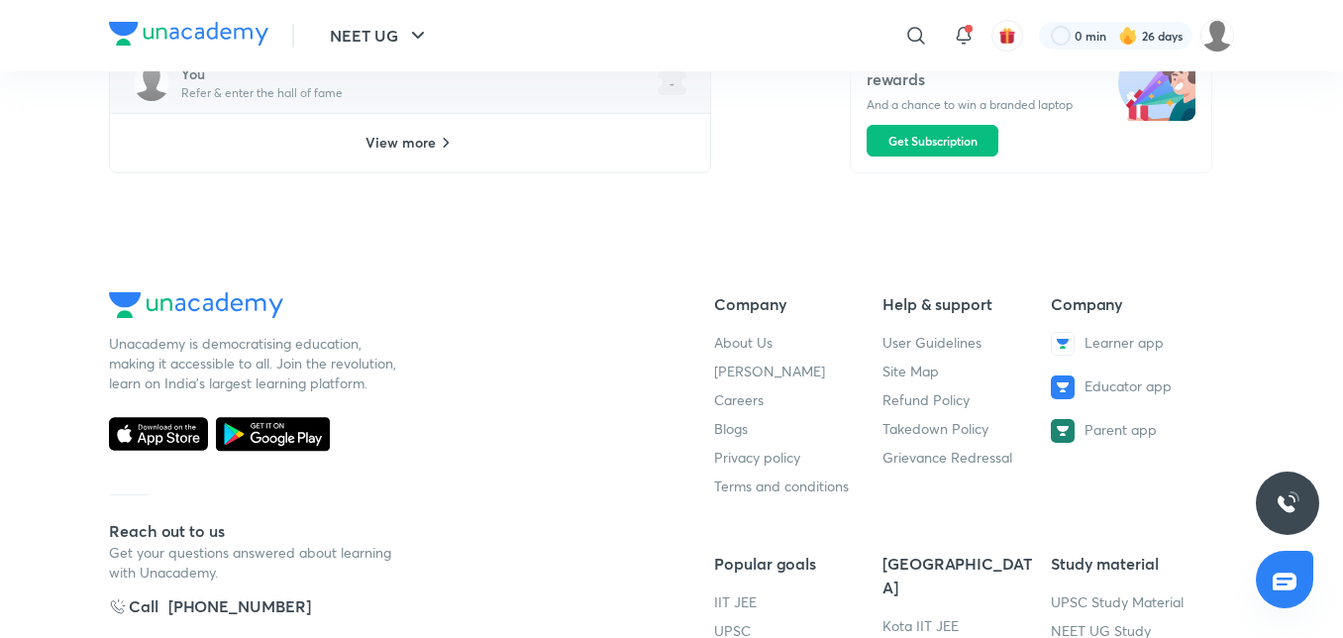
scroll to position [808, 0]
